Goal: Task Accomplishment & Management: Use online tool/utility

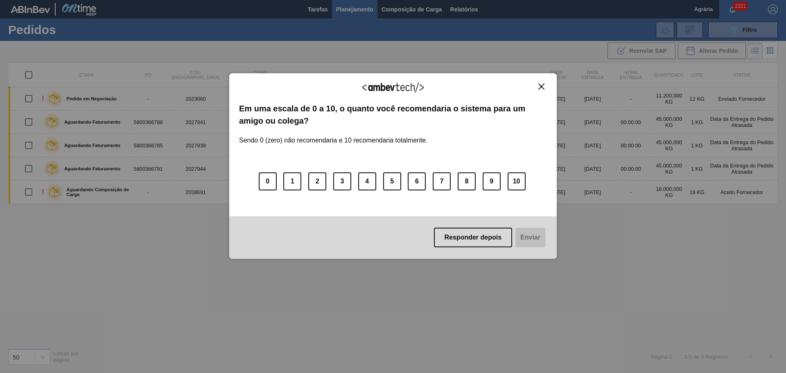
click at [550, 88] on div "Agradecemos seu feedback! Em uma escala de 0 a 10, o quanto você recomendaria o…" at bounding box center [393, 166] width 328 height 186
click at [543, 85] on img "Close" at bounding box center [542, 87] width 6 height 6
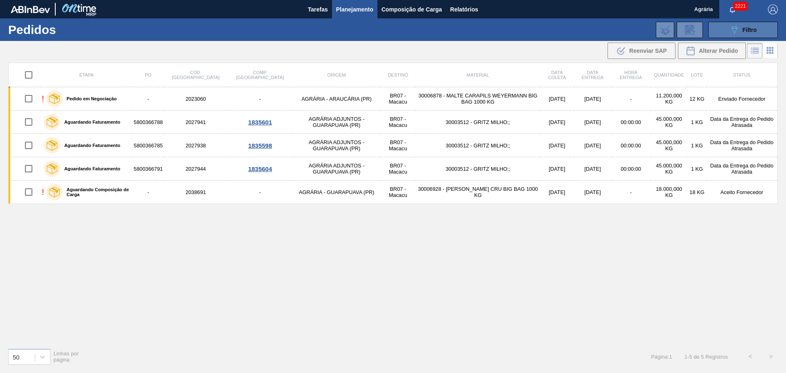
click at [747, 35] on button "089F7B8B-B2A5-4AFE-B5C0-19BA573D28AC Filtro" at bounding box center [743, 30] width 70 height 16
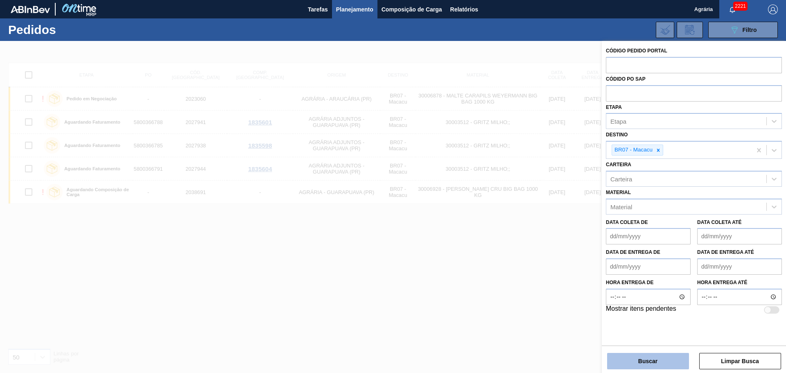
click at [659, 364] on button "Buscar" at bounding box center [648, 361] width 82 height 16
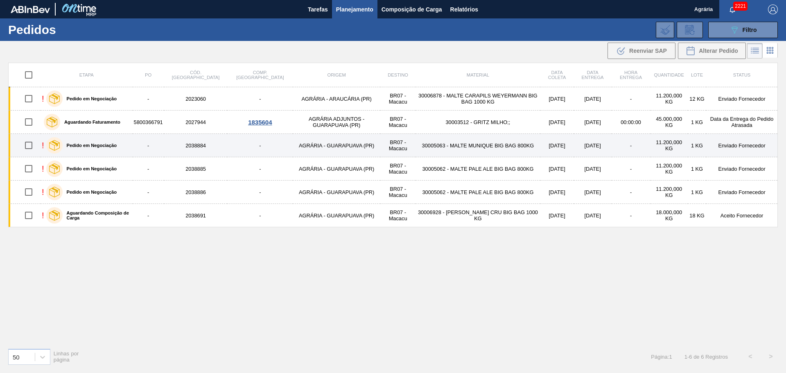
click at [503, 152] on td "30005063 - MALTE MUNIQUE BIG BAG 800KG" at bounding box center [478, 145] width 125 height 23
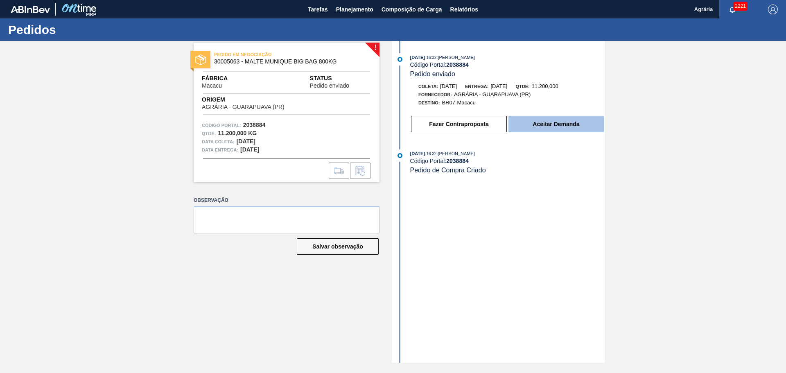
click at [567, 129] on button "Aceitar Demanda" at bounding box center [556, 124] width 95 height 16
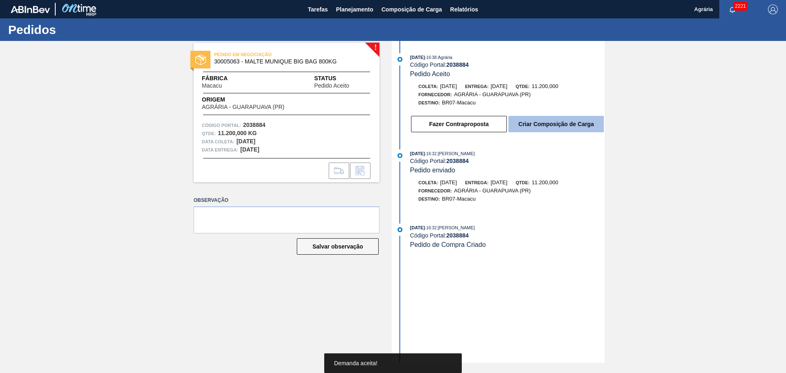
click at [559, 127] on button "Criar Composição de Carga" at bounding box center [556, 124] width 95 height 16
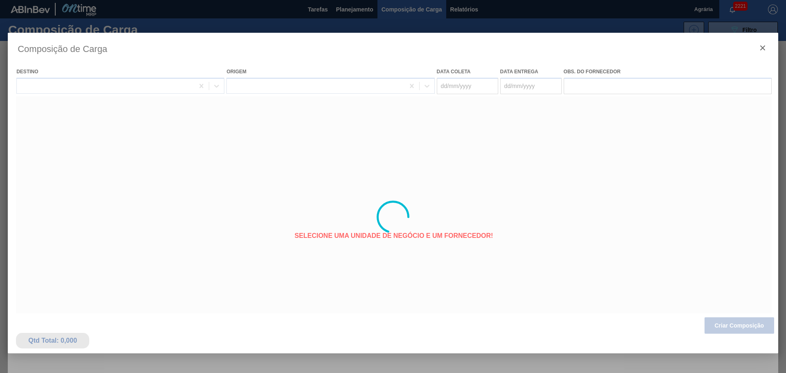
type coleta "[DATE]"
type entrega "[DATE]"
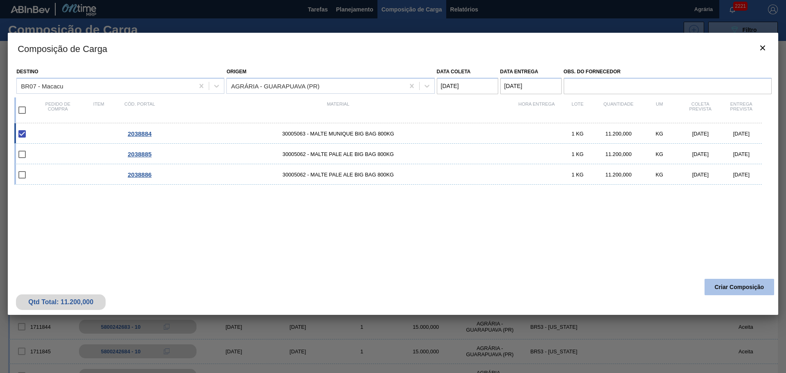
click at [715, 288] on button "Criar Composição" at bounding box center [740, 287] width 70 height 16
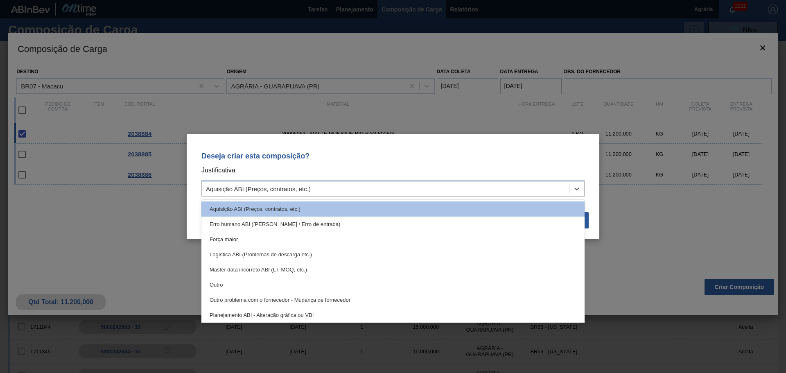
click at [268, 194] on div "Aquisição ABI (Preços, contratos, etc.)" at bounding box center [385, 189] width 367 height 12
click at [195, 202] on div "Deseja criar esta composição? Justificativa option Aquisição ABI (Preços, contr…" at bounding box center [393, 186] width 413 height 105
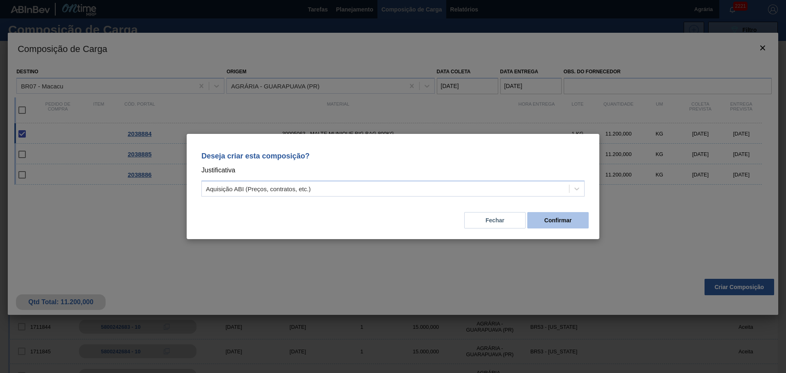
click at [577, 222] on button "Confirmar" at bounding box center [557, 220] width 61 height 16
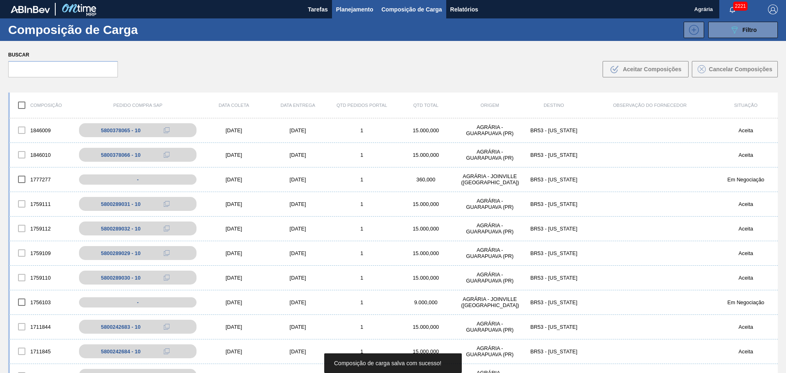
click at [357, 11] on span "Planejamento" at bounding box center [354, 10] width 37 height 10
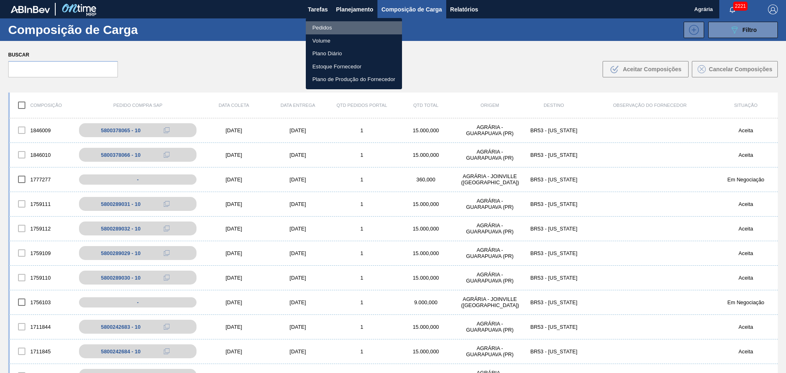
click at [337, 22] on li "Pedidos" at bounding box center [354, 27] width 96 height 13
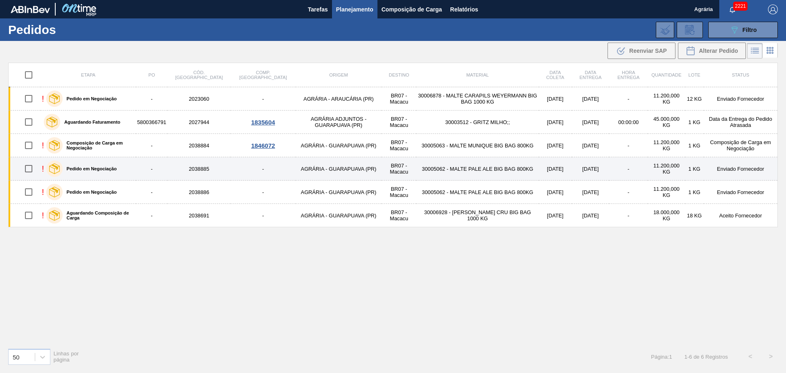
click at [495, 174] on td "30005062 - MALTE PALE ALE BIG BAG 800KG" at bounding box center [477, 168] width 122 height 23
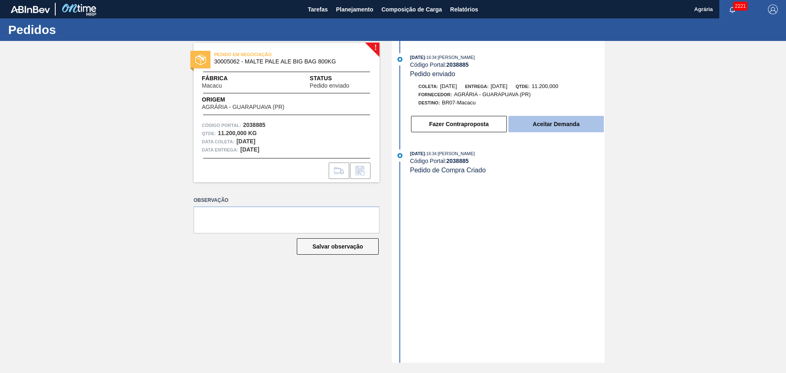
click at [529, 127] on button "Aceitar Demanda" at bounding box center [556, 124] width 95 height 16
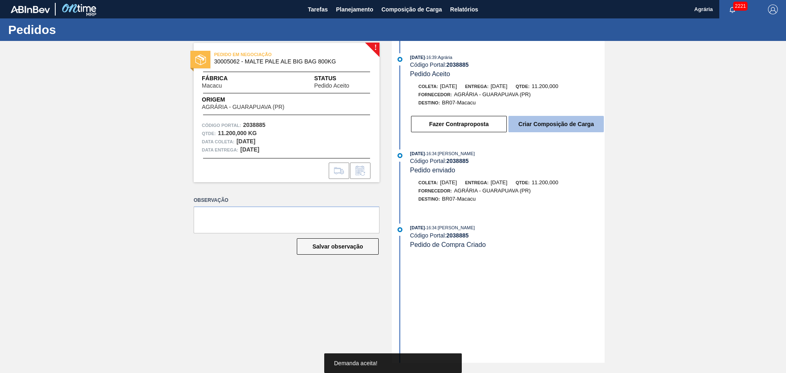
click at [550, 129] on button "Criar Composição de Carga" at bounding box center [556, 124] width 95 height 16
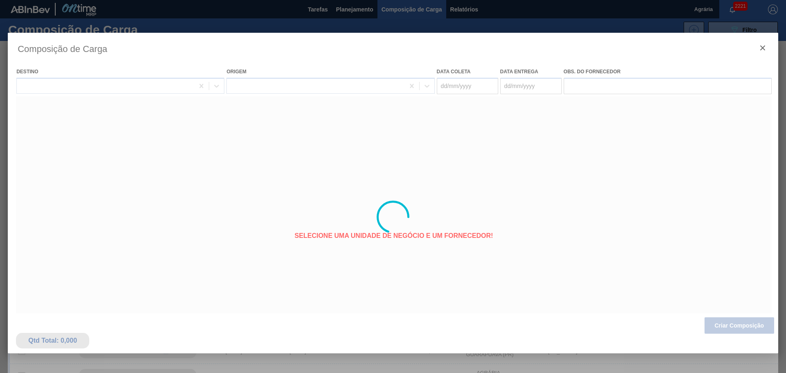
type coleta "[DATE]"
type entrega "[DATE]"
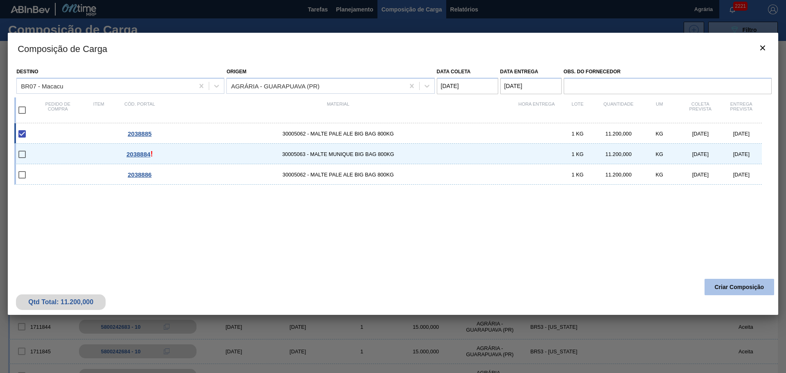
click at [741, 289] on button "Criar Composição" at bounding box center [740, 287] width 70 height 16
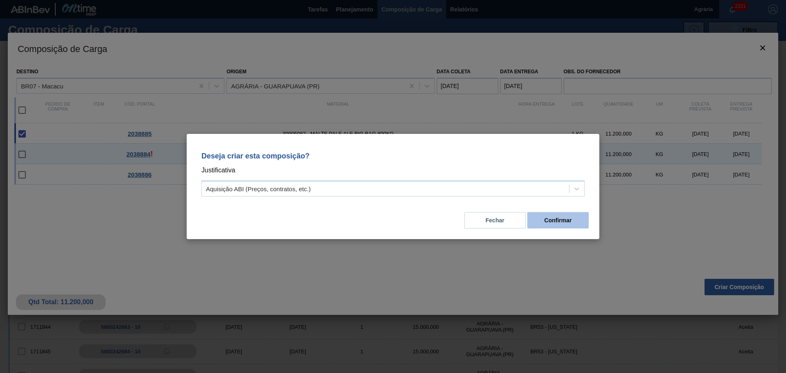
click at [556, 226] on button "Confirmar" at bounding box center [557, 220] width 61 height 16
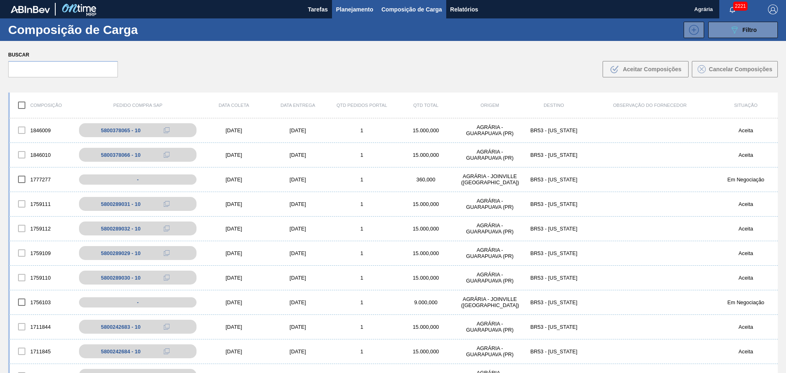
click at [348, 14] on span "Planejamento" at bounding box center [354, 10] width 37 height 10
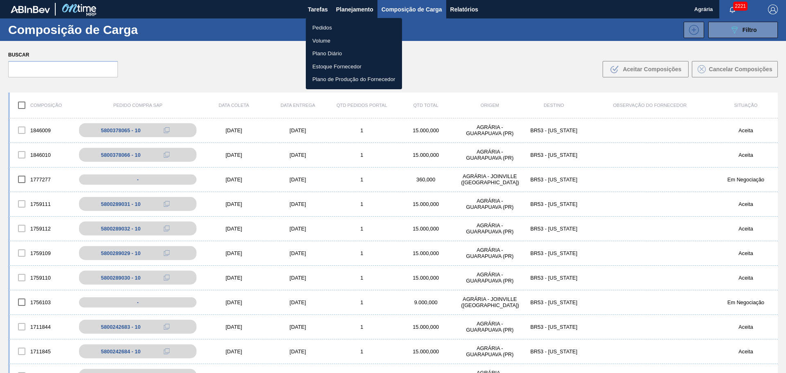
click at [326, 24] on li "Pedidos" at bounding box center [354, 27] width 96 height 13
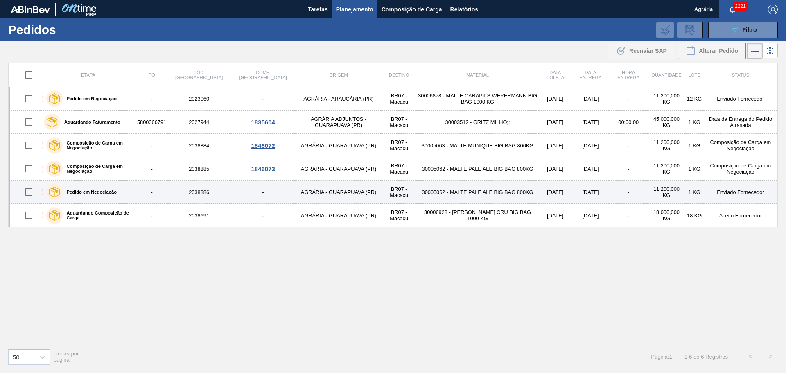
click at [458, 198] on td "30005062 - MALTE PALE ALE BIG BAG 800KG" at bounding box center [477, 192] width 122 height 23
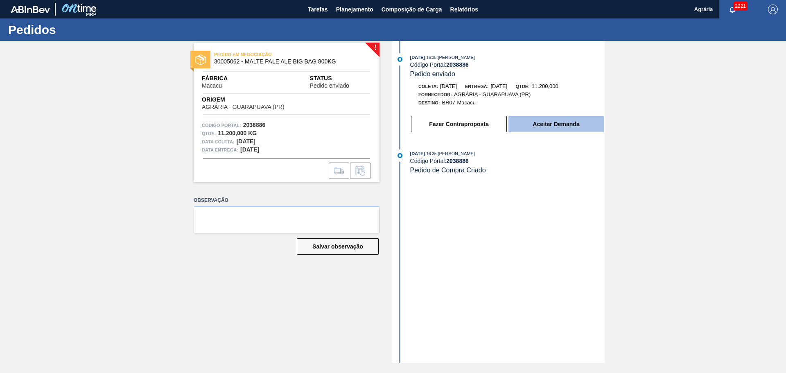
click at [530, 122] on button "Aceitar Demanda" at bounding box center [556, 124] width 95 height 16
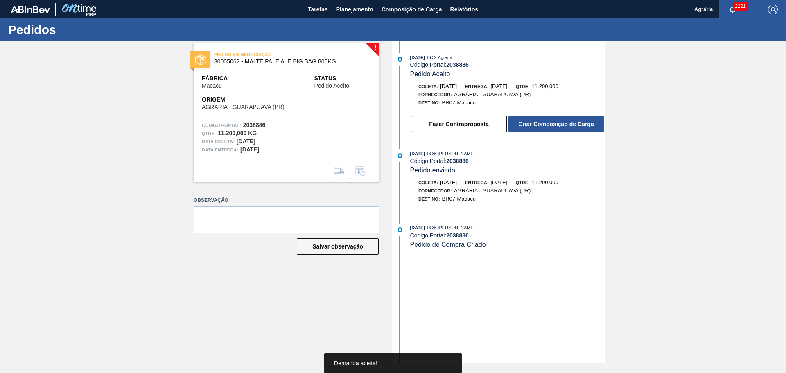
click at [541, 135] on div "[DATE] 16:39 : Agrária Código Portal: 2038886 Pedido Aceito [PERSON_NAME]: [DAT…" at bounding box center [499, 95] width 211 height 84
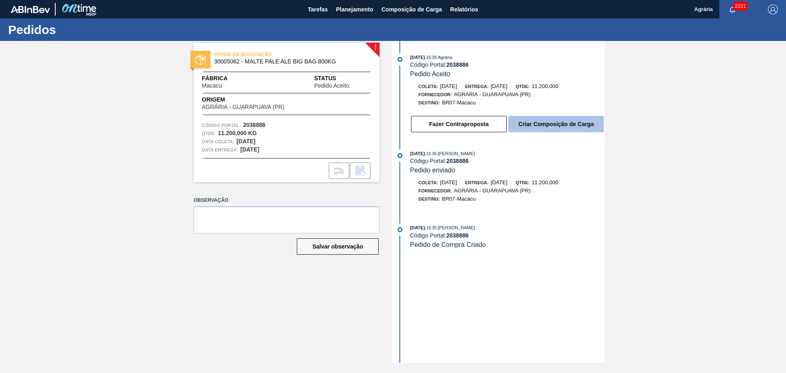
click at [545, 130] on button "Criar Composição de Carga" at bounding box center [556, 124] width 95 height 16
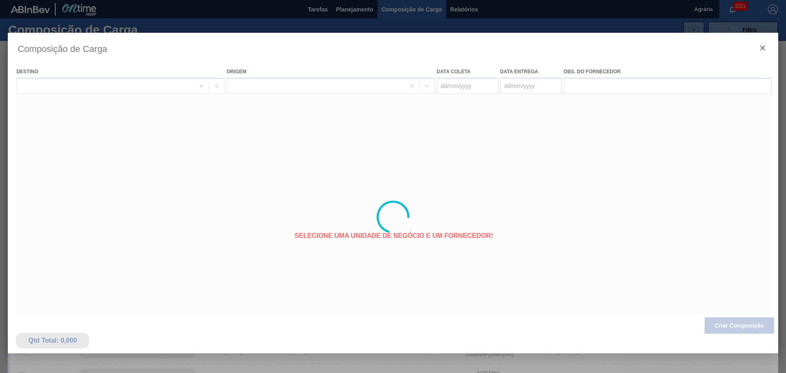
type coleta "[DATE]"
type entrega "[DATE]"
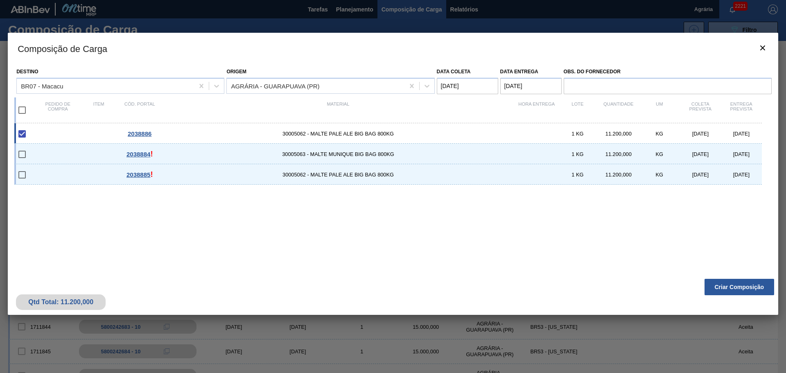
click at [732, 328] on div "Composição de Carga Destino BR07 - Macacu Origem AGRÁRIA - GUARAPUAVA ([GEOGRAP…" at bounding box center [393, 217] width 771 height 369
click at [731, 288] on button "Criar Composição" at bounding box center [740, 287] width 70 height 16
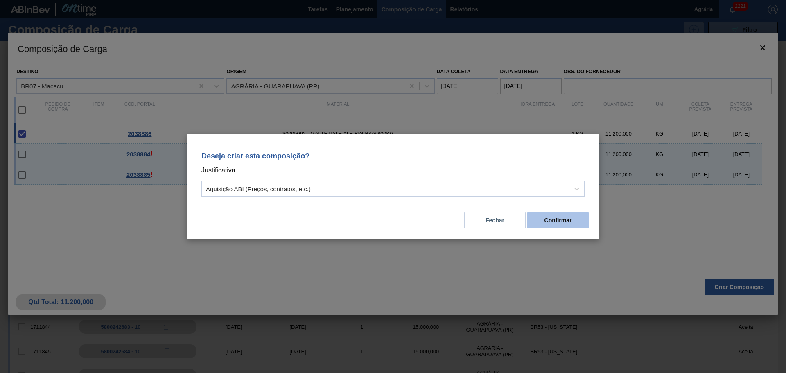
click at [541, 220] on button "Confirmar" at bounding box center [557, 220] width 61 height 16
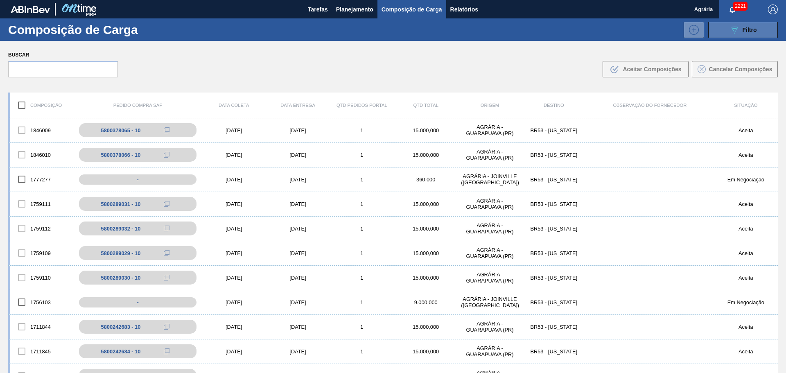
click at [742, 26] on div "089F7B8B-B2A5-4AFE-B5C0-19BA573D28AC Filtro" at bounding box center [743, 30] width 27 height 10
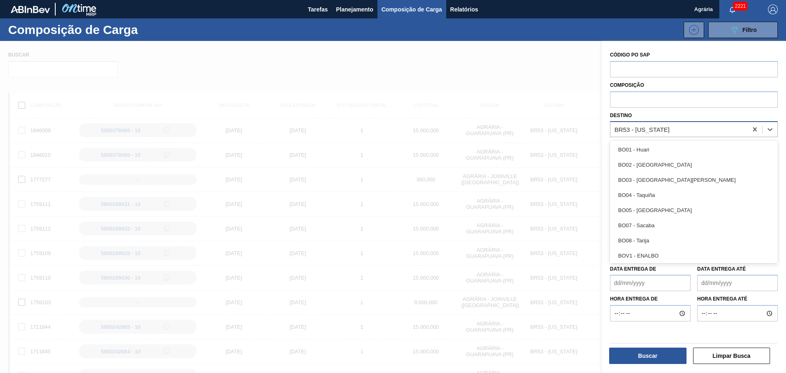
click at [657, 133] on div "BR53 - [US_STATE]" at bounding box center [679, 130] width 137 height 12
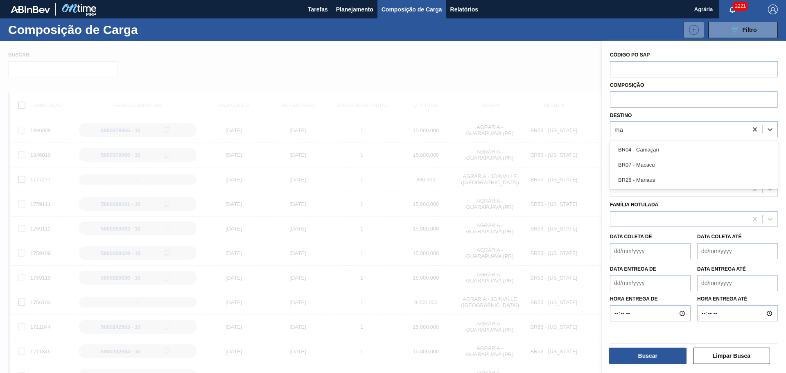
type input "mac"
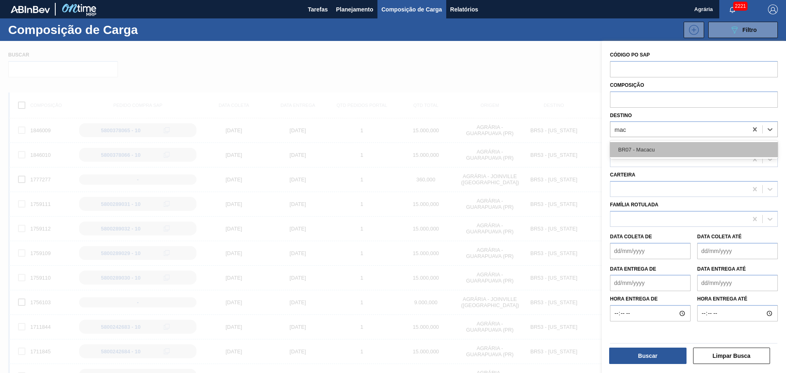
click at [647, 144] on div "BR07 - Macacu" at bounding box center [694, 149] width 168 height 15
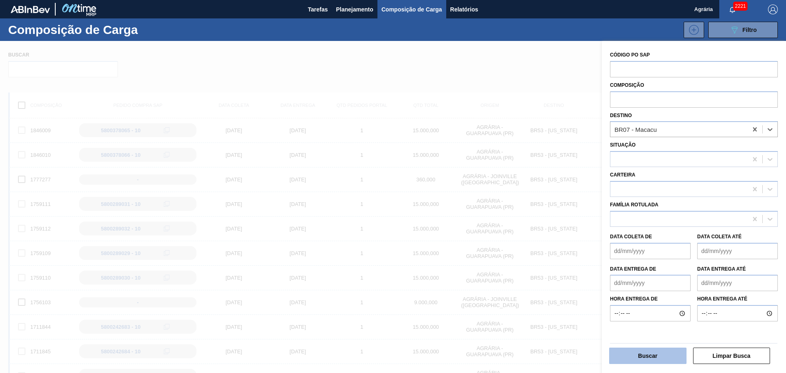
click at [650, 353] on button "Buscar" at bounding box center [647, 356] width 77 height 16
